Goal: Task Accomplishment & Management: Use online tool/utility

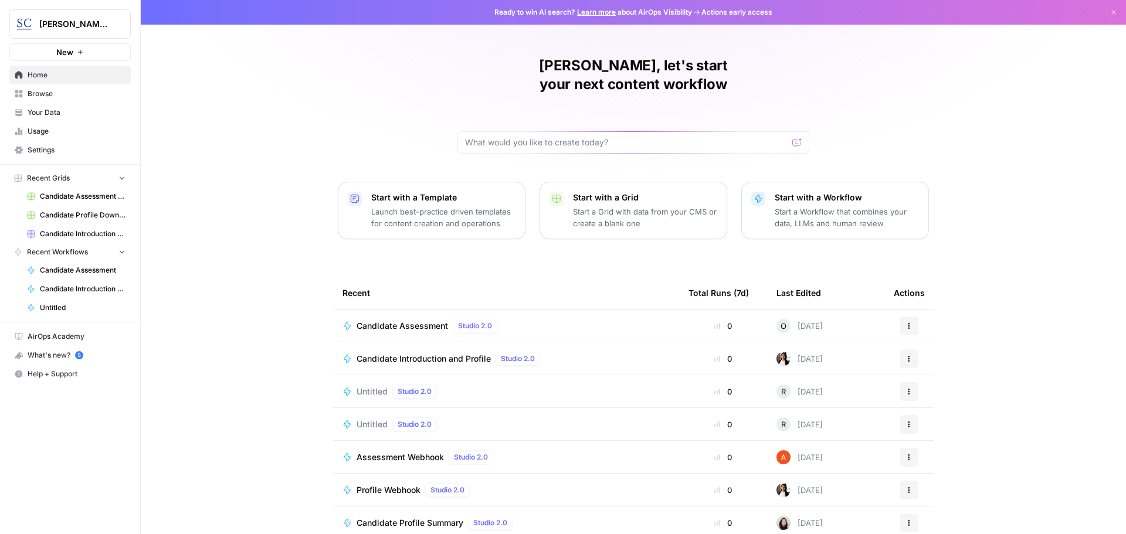
click at [400, 320] on span "Candidate Assessment" at bounding box center [402, 326] width 91 height 12
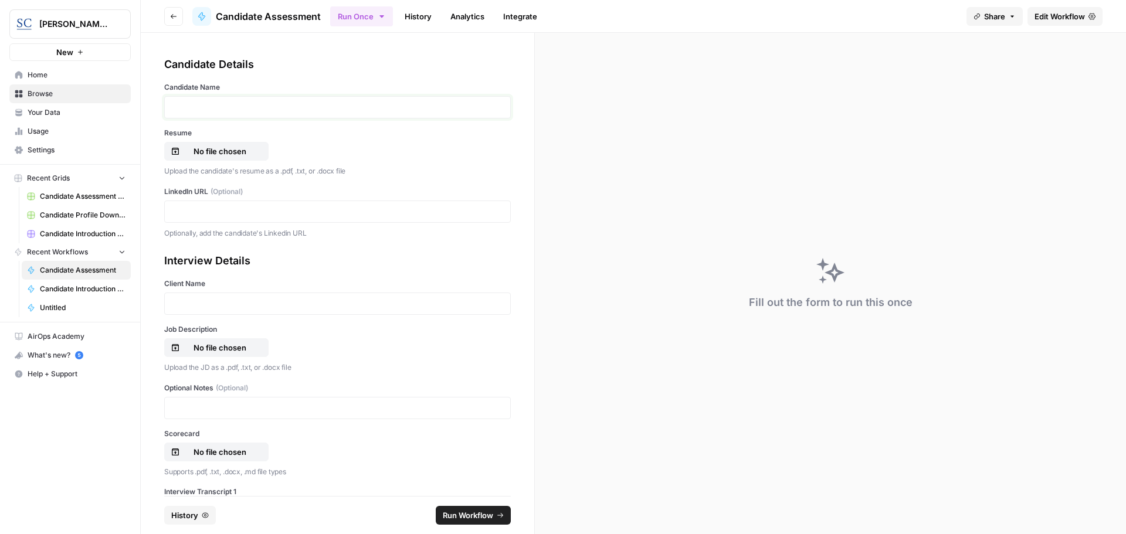
click at [191, 107] on p at bounding box center [337, 107] width 331 height 12
click at [230, 155] on p "No file chosen" at bounding box center [219, 151] width 75 height 12
click at [188, 211] on p at bounding box center [337, 212] width 331 height 12
click at [192, 303] on p at bounding box center [337, 304] width 331 height 12
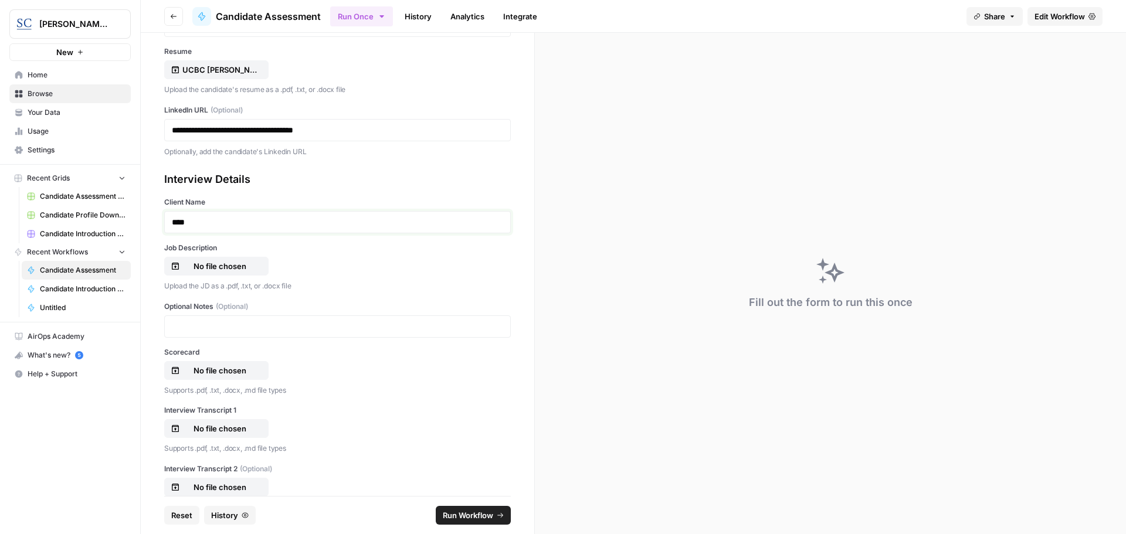
scroll to position [117, 0]
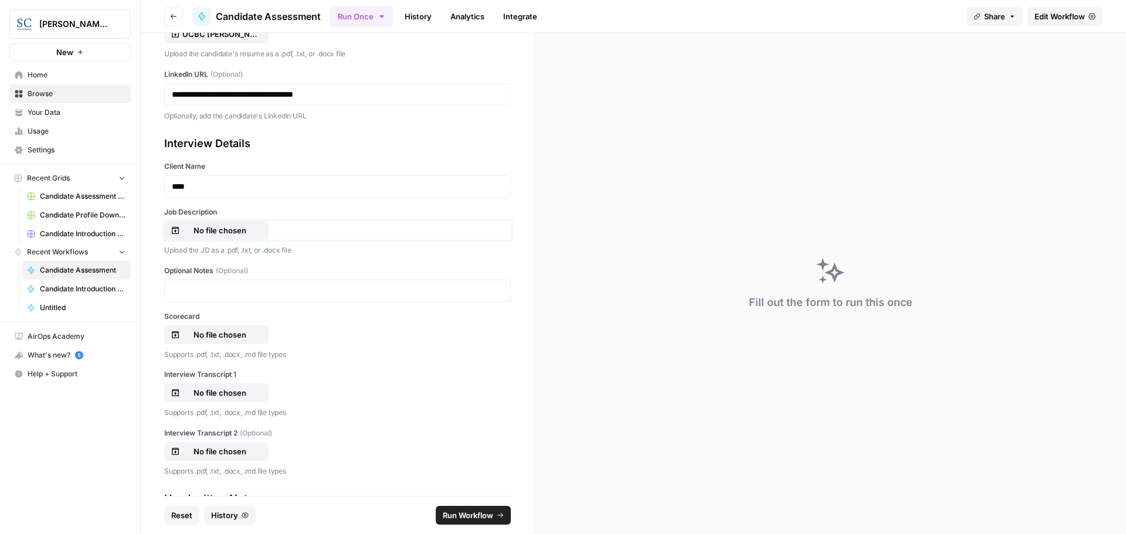
click at [218, 233] on p "No file chosen" at bounding box center [219, 231] width 75 height 12
click at [221, 334] on p "No file chosen" at bounding box center [219, 335] width 75 height 12
click at [204, 395] on p "No file chosen" at bounding box center [219, 393] width 75 height 12
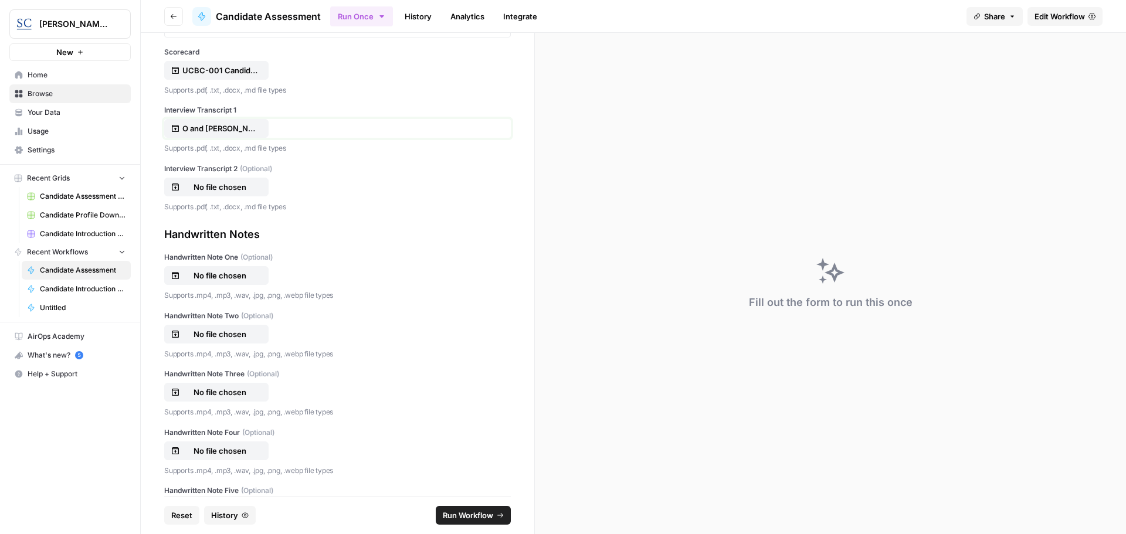
scroll to position [435, 0]
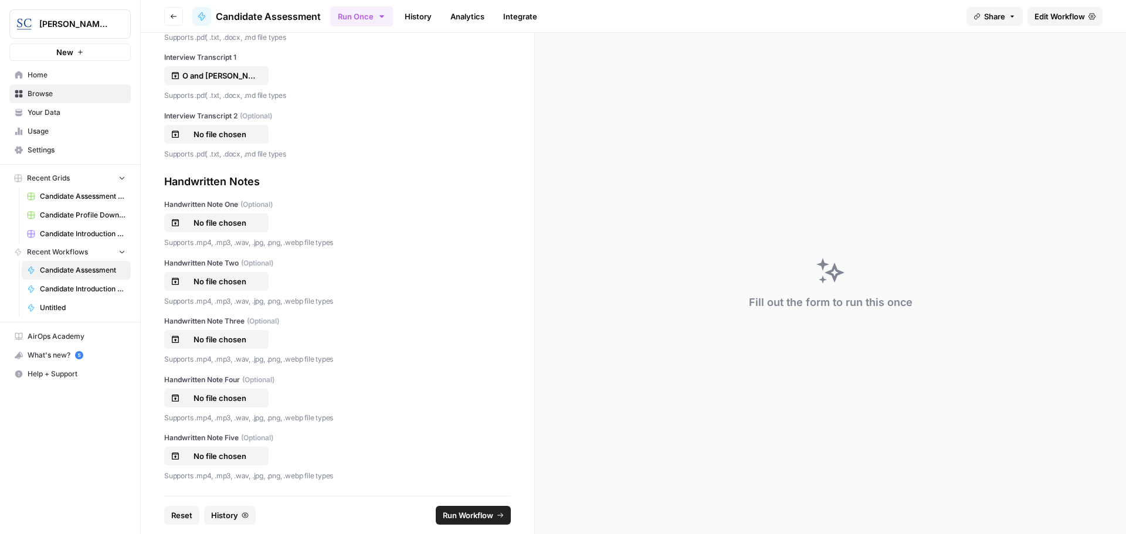
click at [479, 516] on span "Run Workflow" at bounding box center [468, 516] width 50 height 12
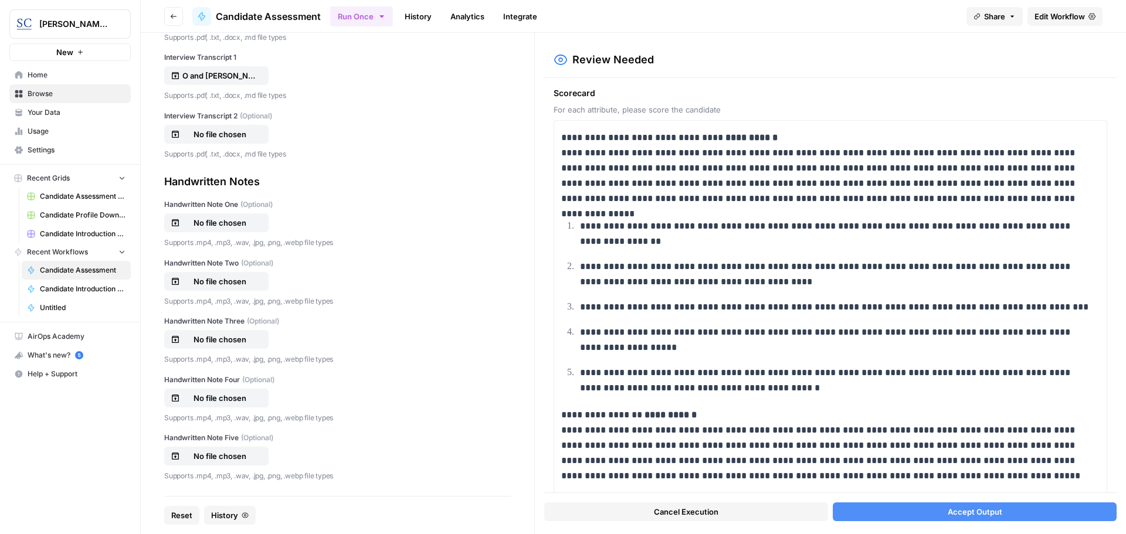
click at [944, 515] on button "Accept Output" at bounding box center [975, 512] width 284 height 19
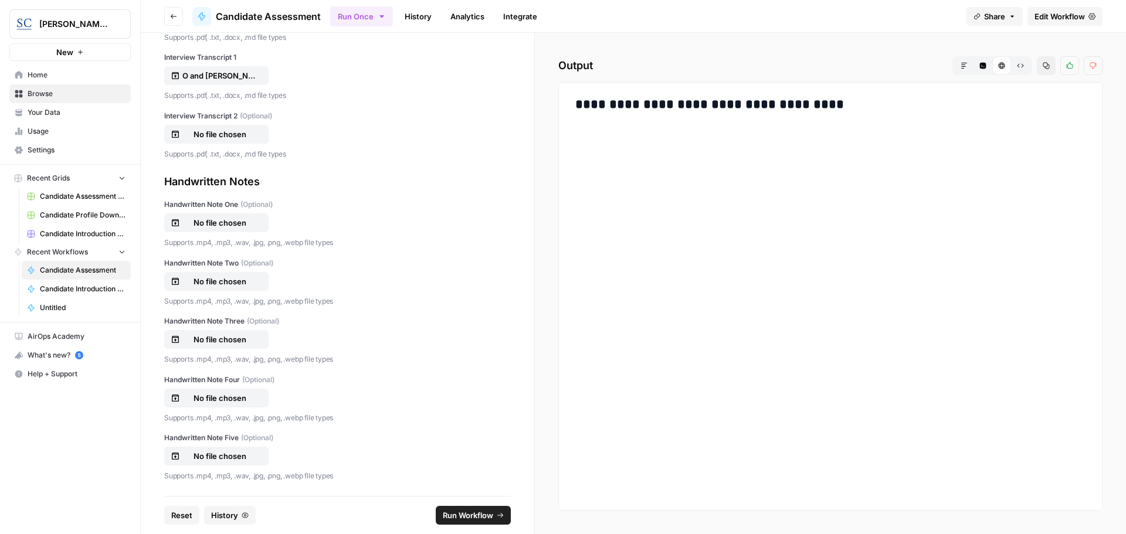
click at [677, 132] on div "**********" at bounding box center [830, 296] width 524 height 409
click at [478, 516] on span "Run Workflow" at bounding box center [468, 516] width 50 height 12
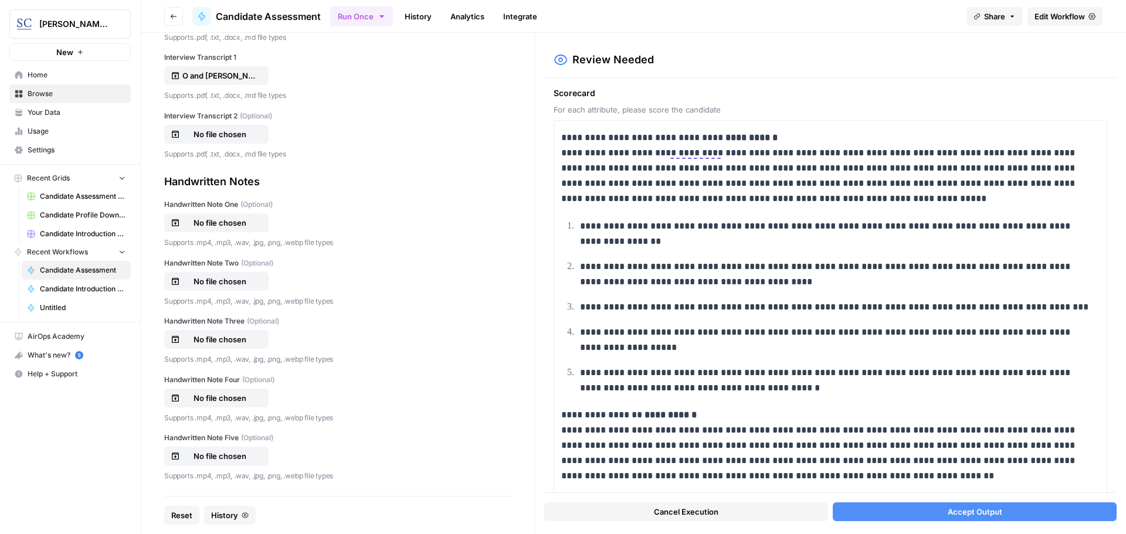
click at [961, 511] on span "Accept Output" at bounding box center [975, 512] width 55 height 12
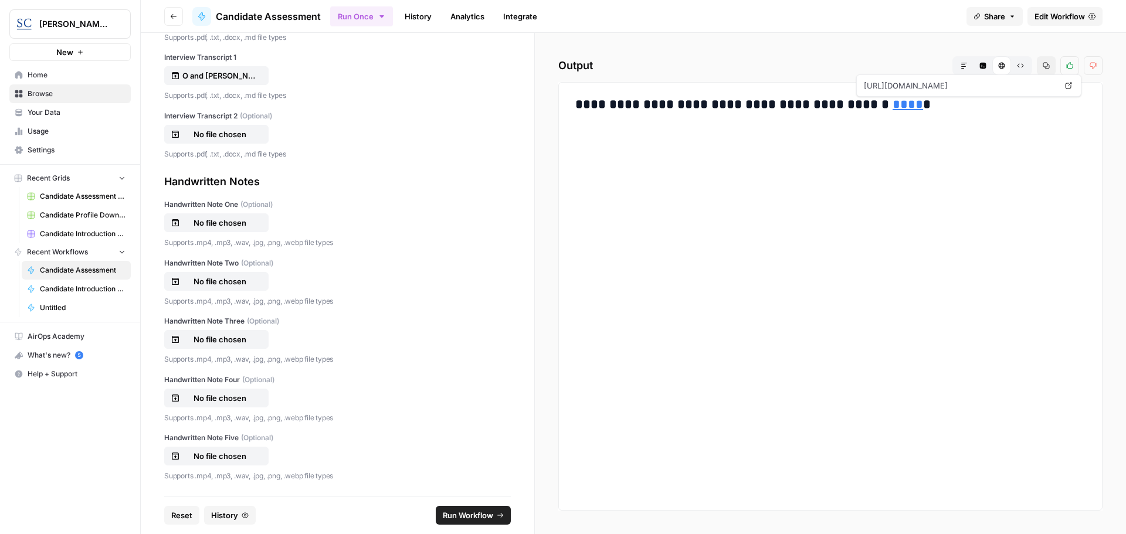
click at [893, 104] on link "****" at bounding box center [908, 104] width 30 height 13
